Goal: Transaction & Acquisition: Purchase product/service

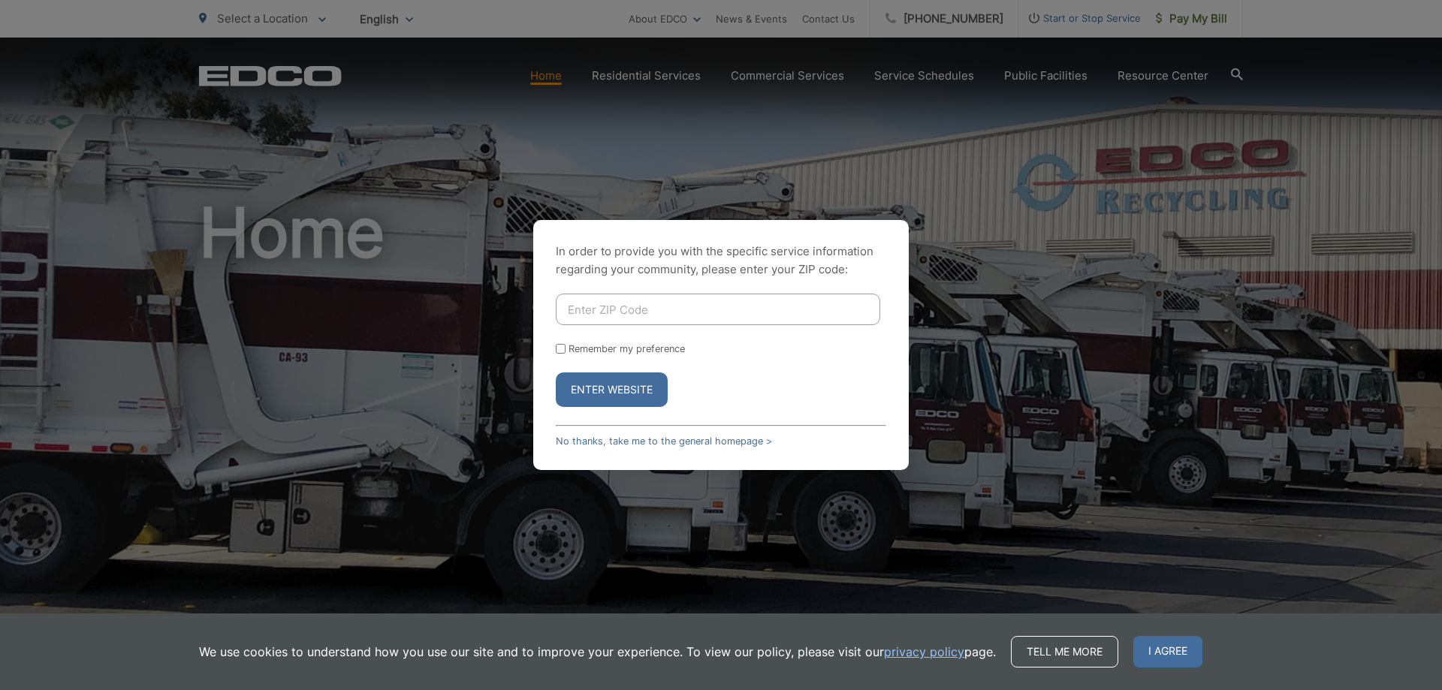
click at [679, 307] on input "Enter ZIP Code" at bounding box center [718, 310] width 325 height 32
type input "92078"
click at [673, 349] on label "Remember my preference" at bounding box center [627, 348] width 116 height 11
click at [566, 349] on input "Remember my preference" at bounding box center [561, 349] width 10 height 10
checkbox input "true"
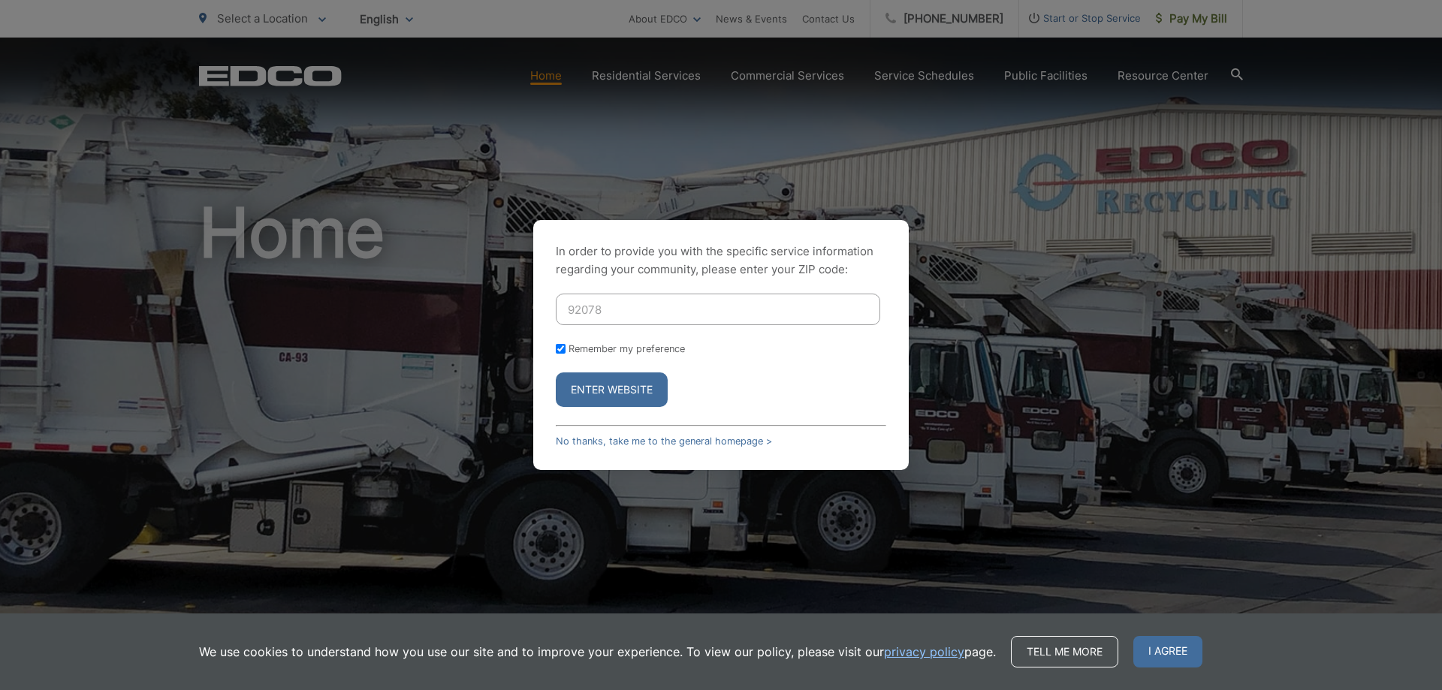
checkbox input "true"
click at [627, 382] on button "Enter Website" at bounding box center [612, 390] width 112 height 35
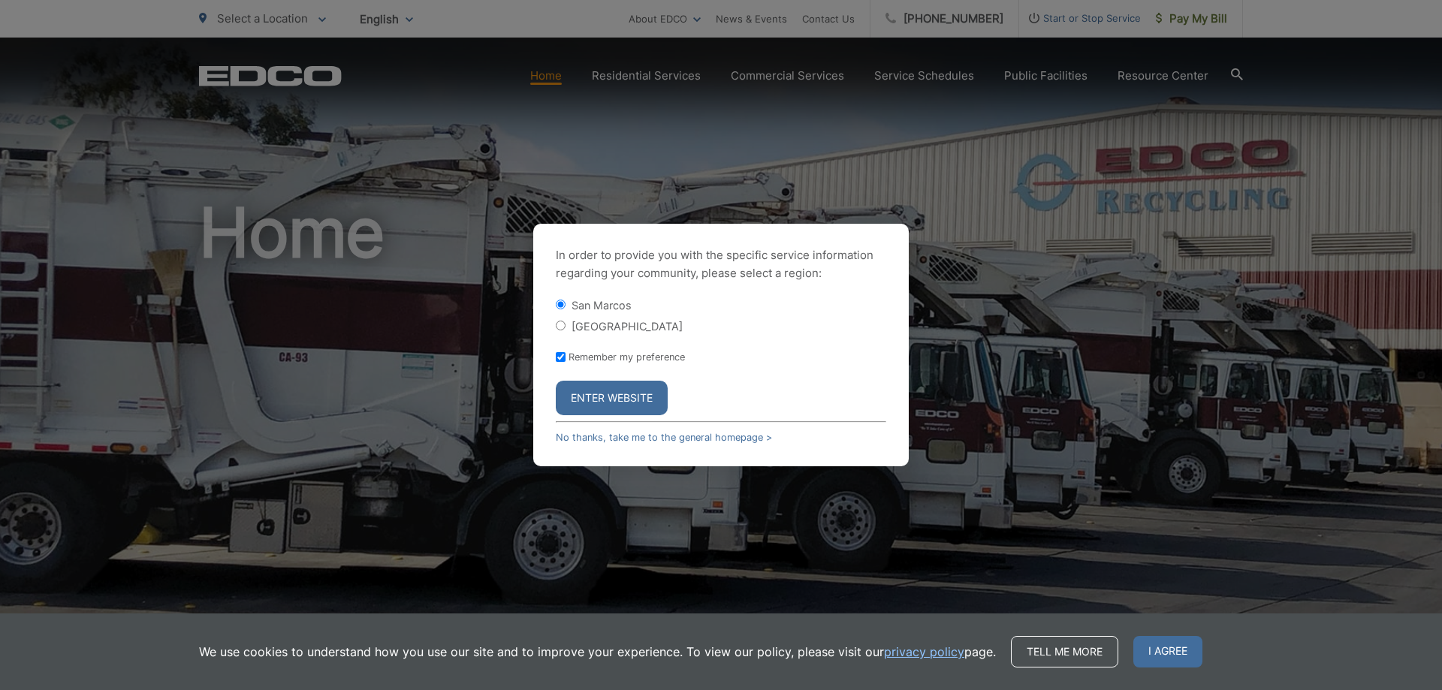
click at [620, 403] on button "Enter Website" at bounding box center [612, 398] width 112 height 35
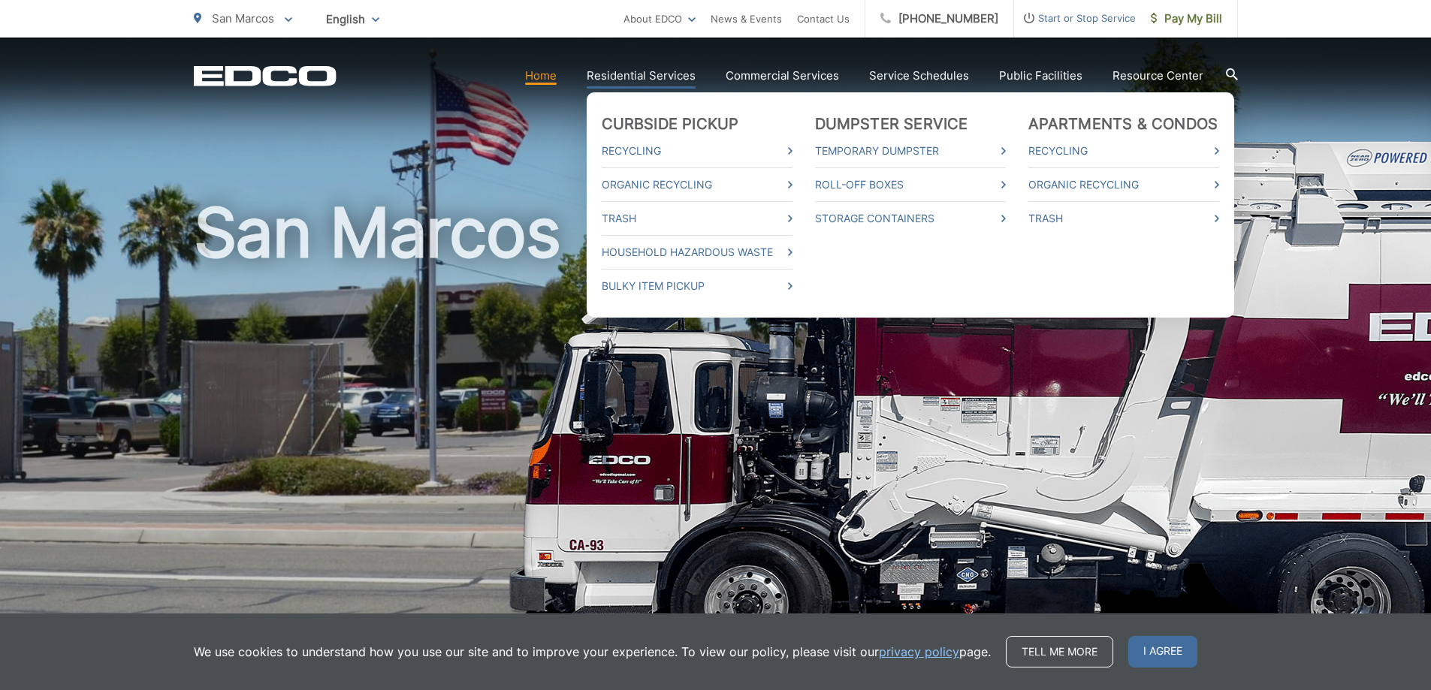
click at [637, 81] on link "Residential Services" at bounding box center [641, 76] width 109 height 18
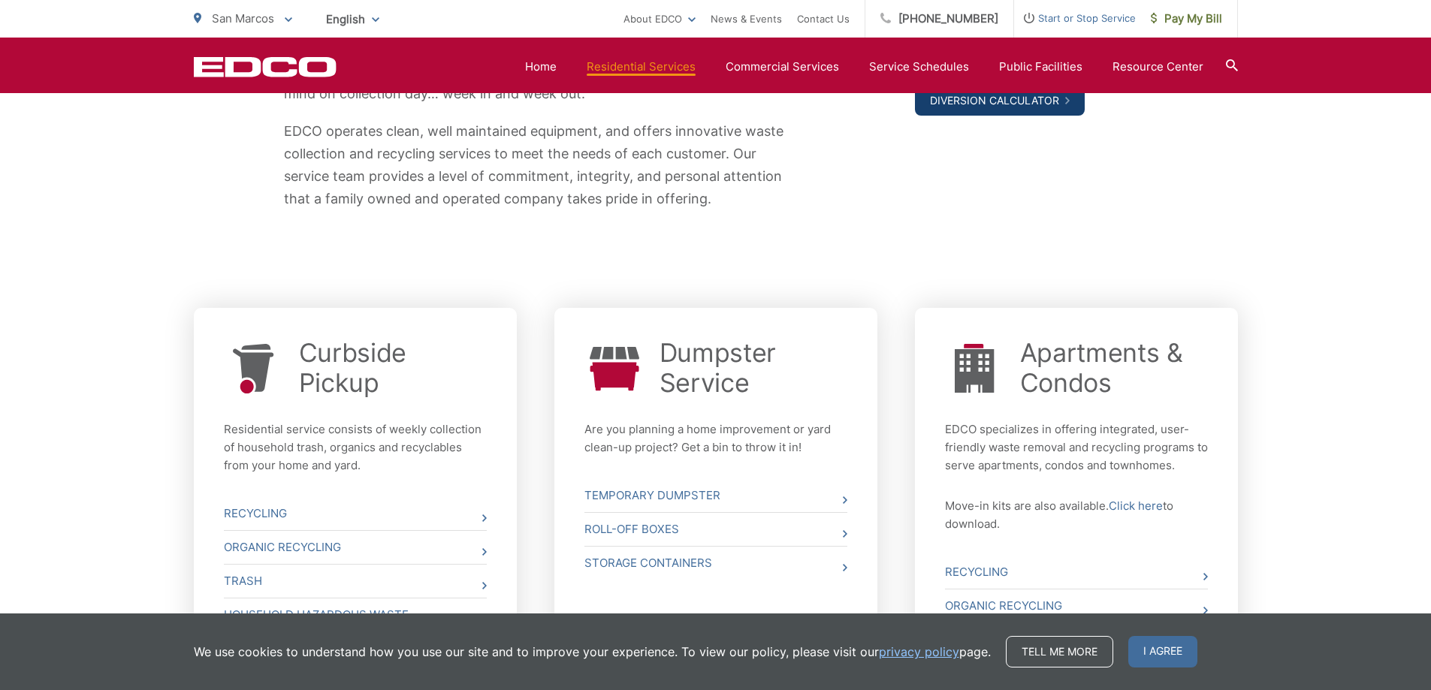
scroll to position [564, 0]
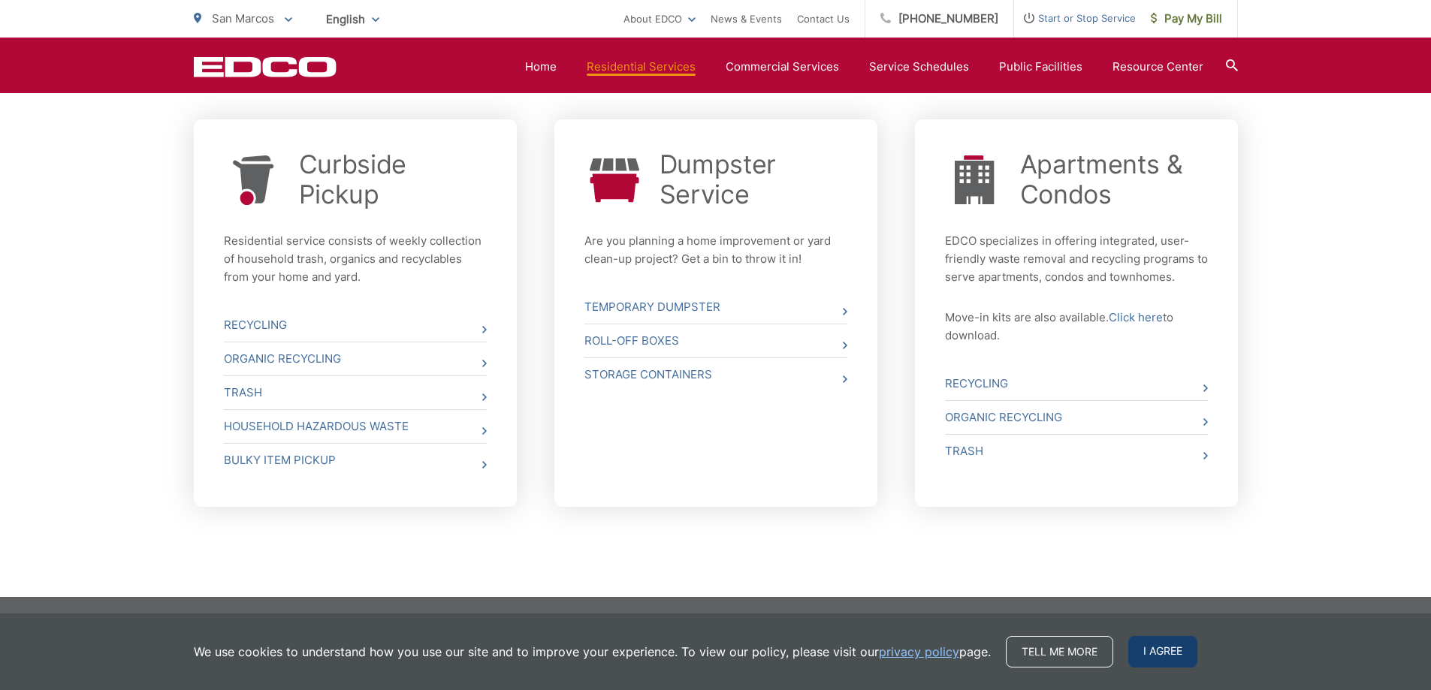
click at [1148, 647] on span "I agree" at bounding box center [1162, 652] width 69 height 32
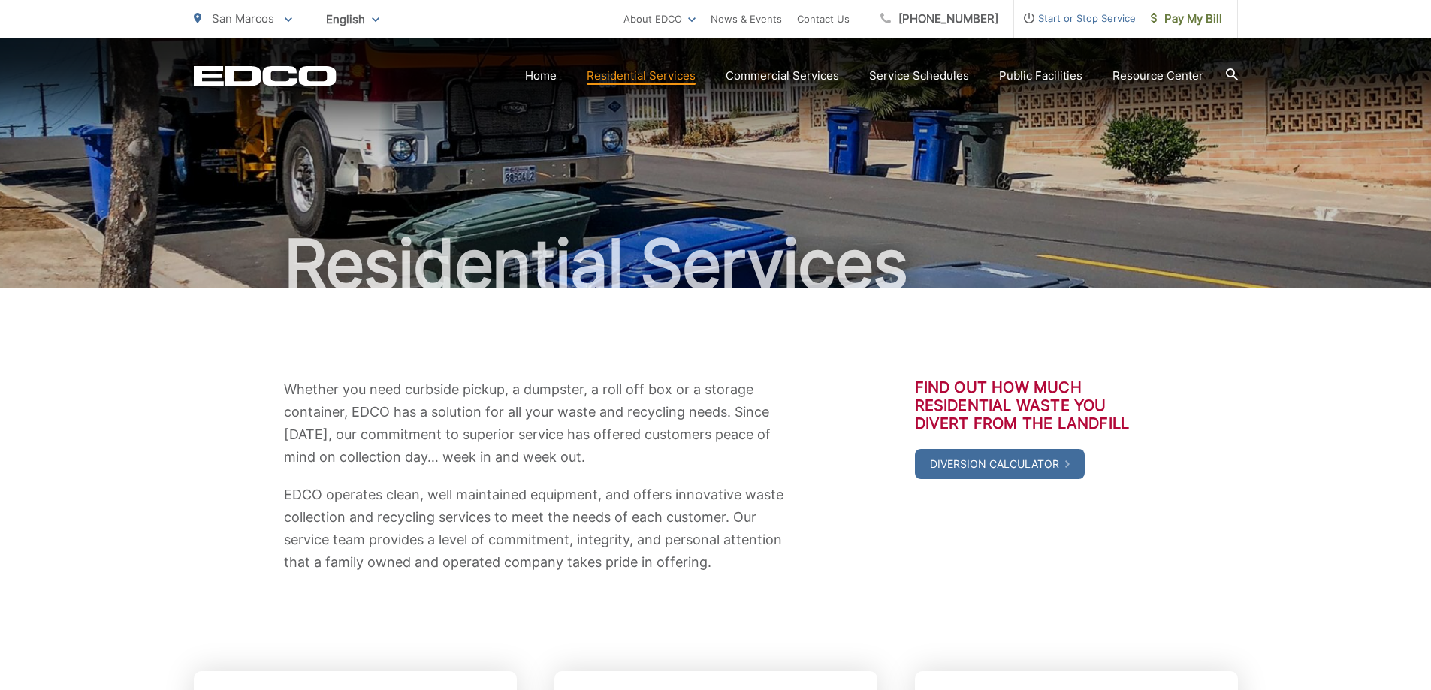
scroll to position [0, 0]
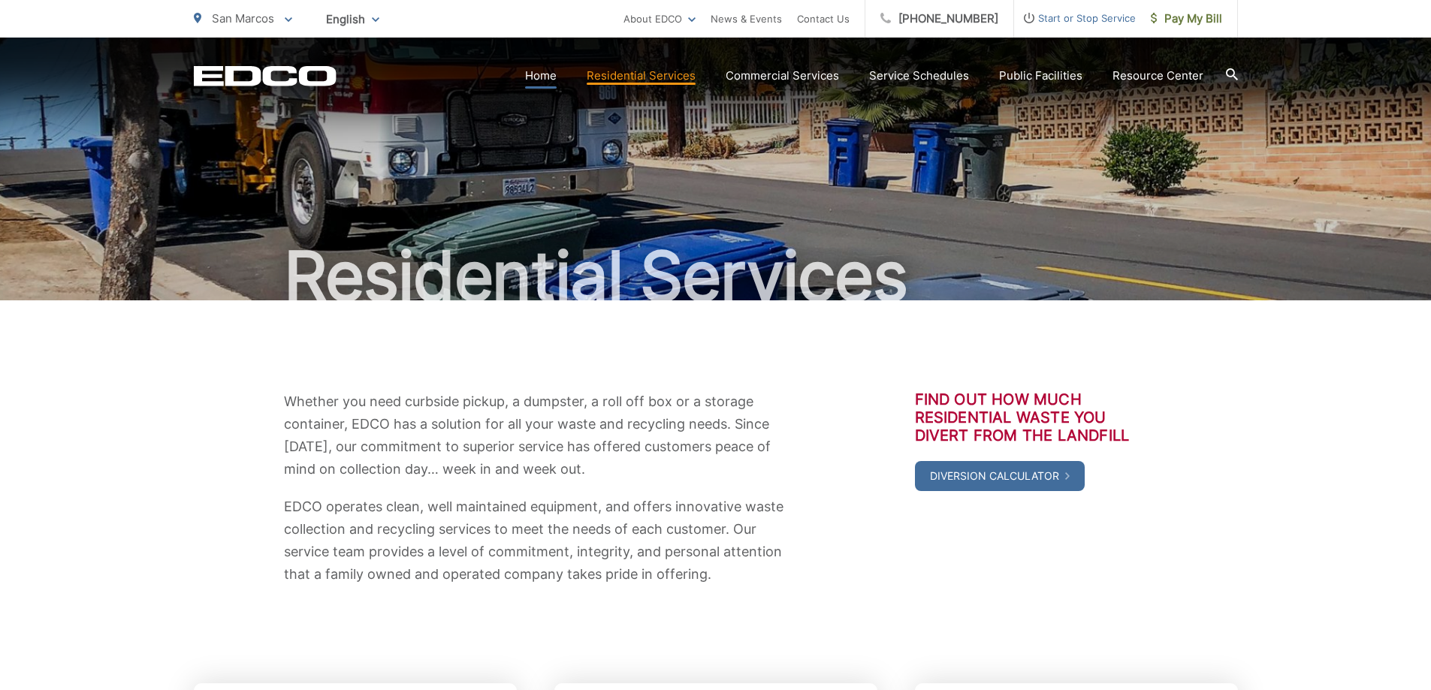
click at [542, 75] on link "Home" at bounding box center [541, 76] width 32 height 18
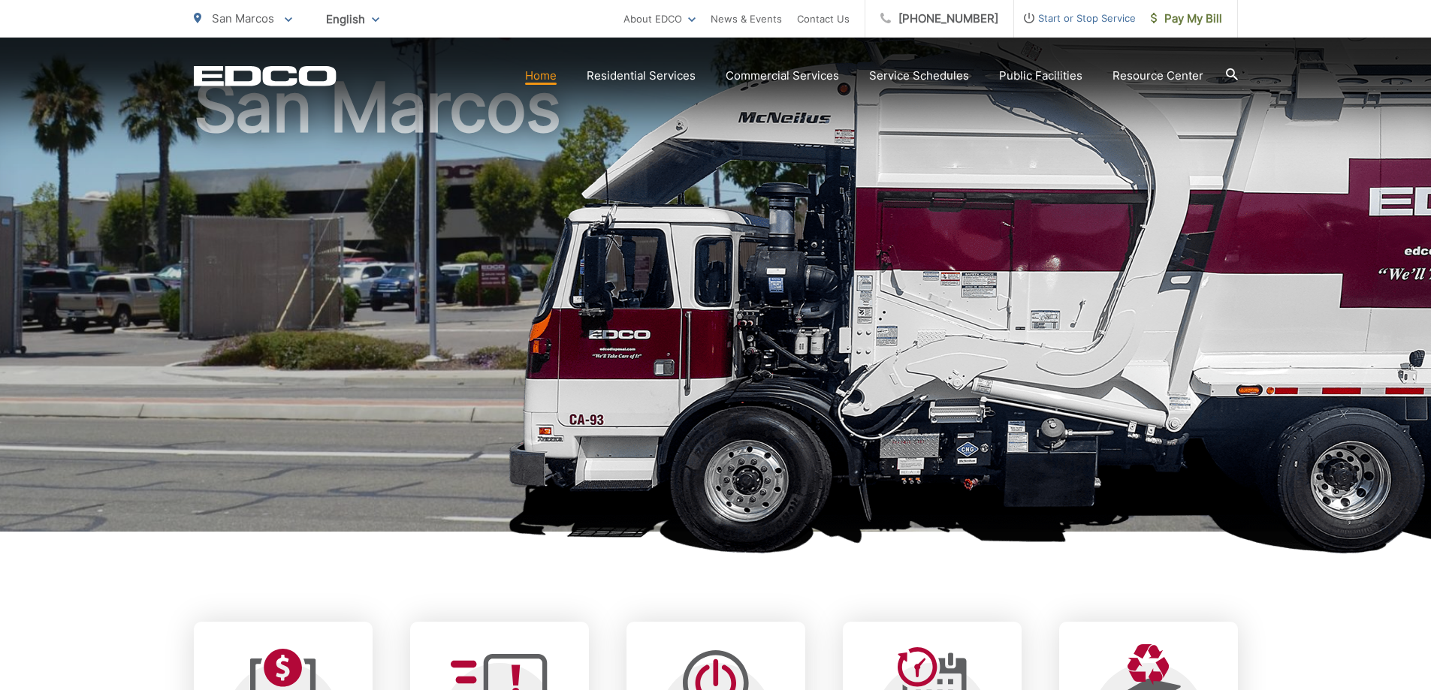
scroll to position [601, 0]
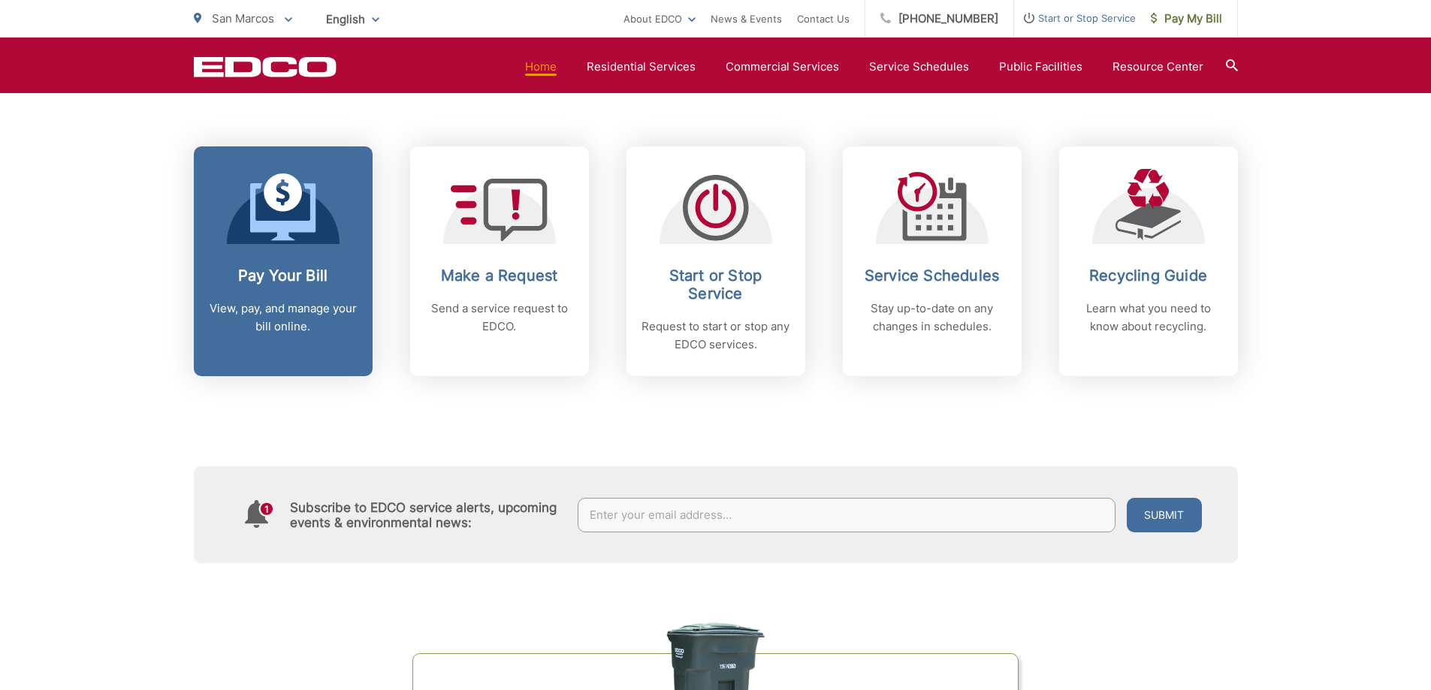
click at [313, 238] on icon at bounding box center [283, 208] width 66 height 68
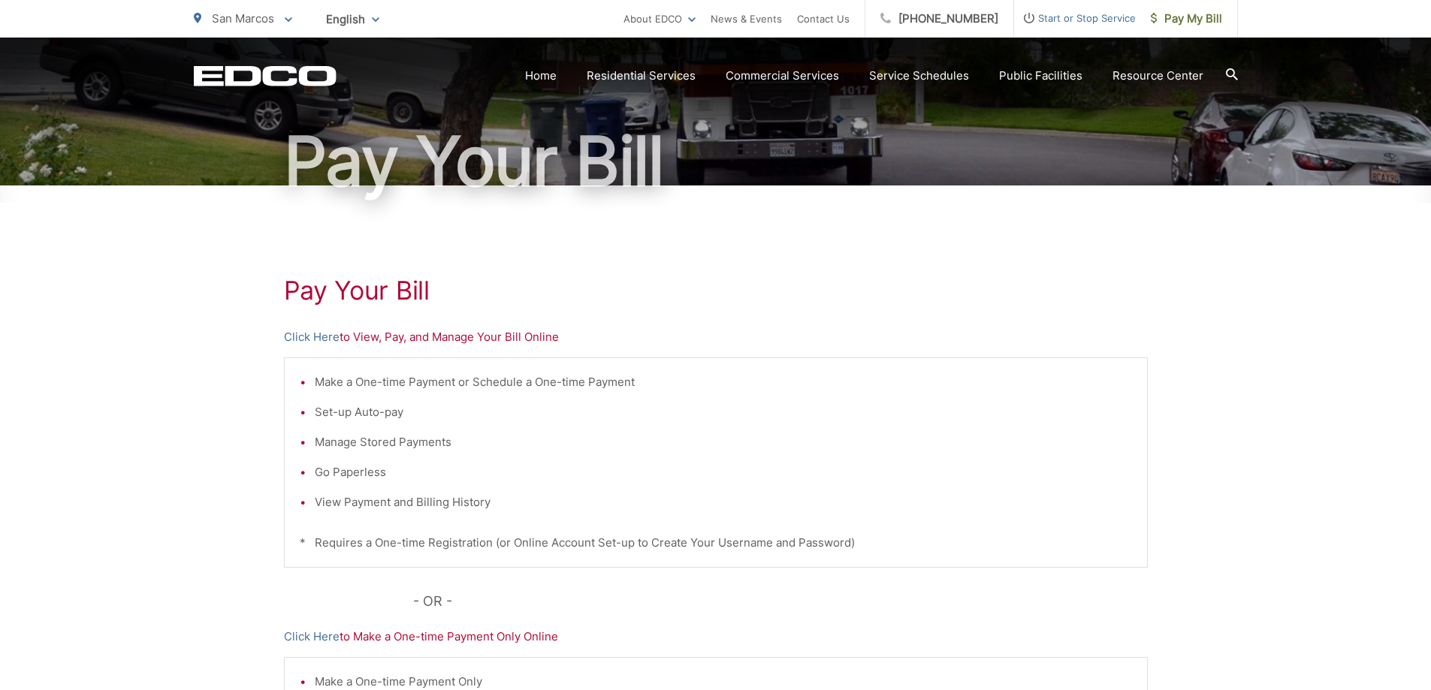
scroll to position [225, 0]
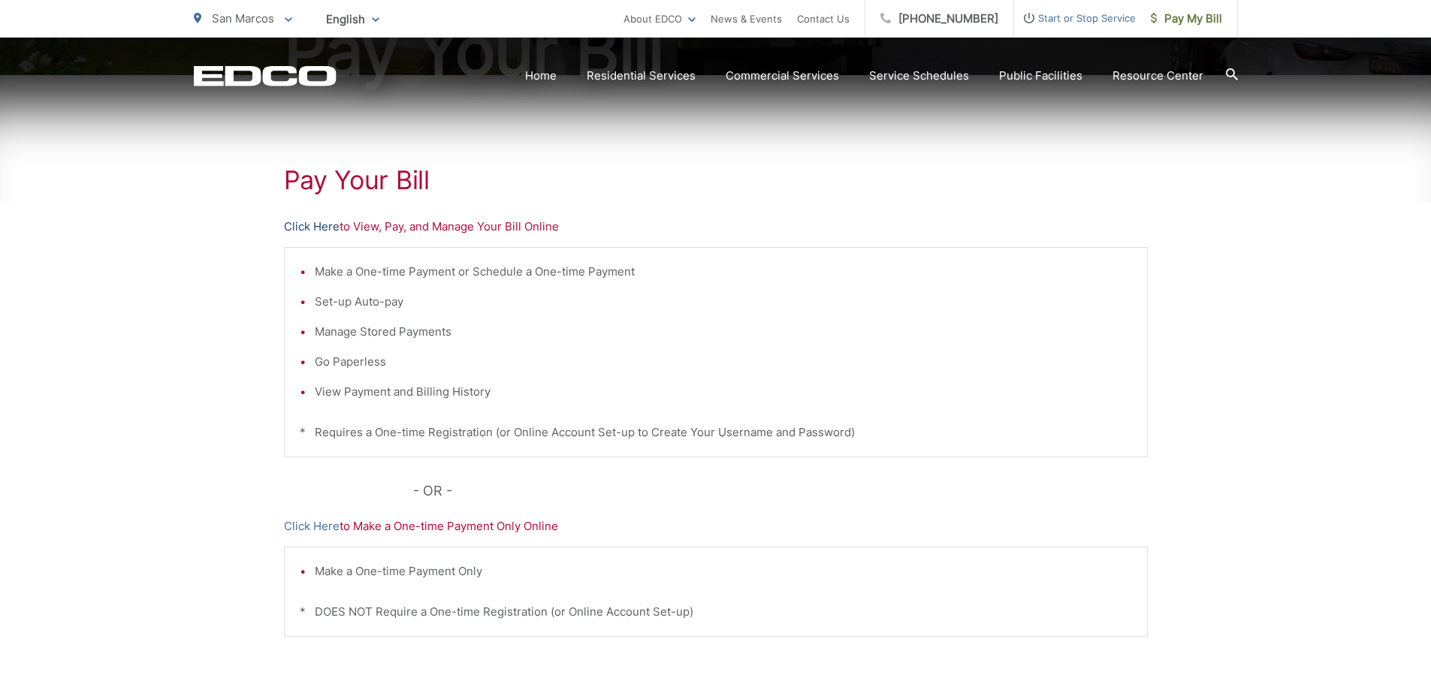
click at [313, 228] on link "Click Here" at bounding box center [312, 227] width 56 height 18
